Goal: Task Accomplishment & Management: Use online tool/utility

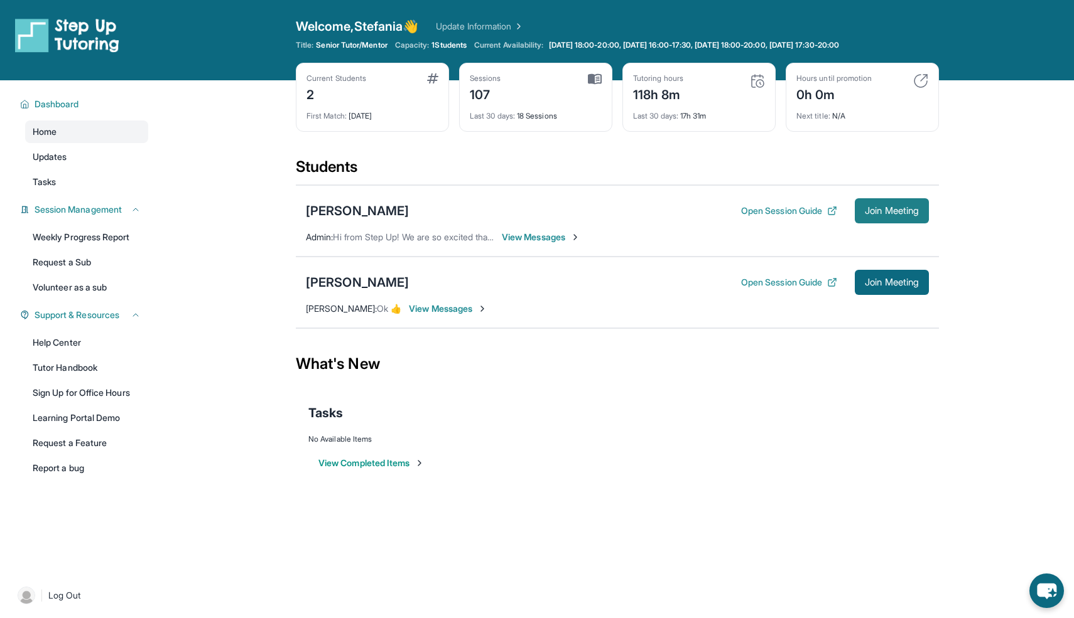
click at [870, 211] on span "Join Meeting" at bounding box center [892, 211] width 54 height 8
